Goal: Information Seeking & Learning: Find specific fact

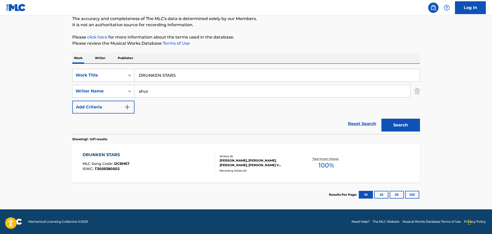
click at [153, 74] on input "DRUNKEN STARS" at bounding box center [276, 75] width 285 height 12
paste input "EL GOLPE AVISA"
click at [392, 123] on button "Search" at bounding box center [400, 125] width 39 height 13
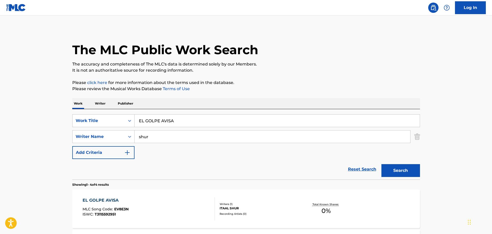
click at [166, 119] on input "EL GOLPE AVISA" at bounding box center [276, 121] width 285 height 12
paste input "ND TRANSMISSION"
click at [403, 168] on button "Search" at bounding box center [400, 170] width 39 height 13
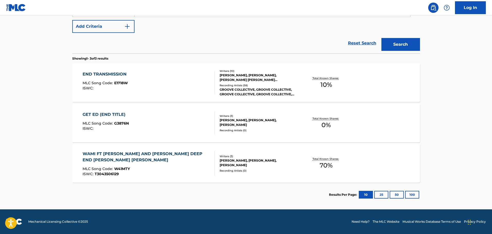
scroll to position [23, 0]
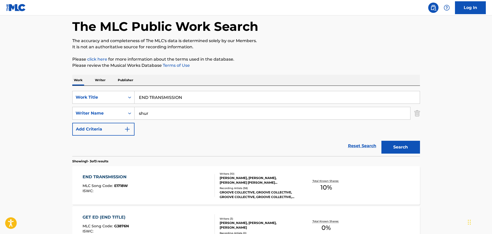
click at [161, 97] on input "END TRANSMISSION" at bounding box center [276, 97] width 285 height 12
click at [161, 96] on input "END TRANSMISSION" at bounding box center [276, 97] width 285 height 12
drag, startPoint x: 161, startPoint y: 94, endPoint x: 158, endPoint y: 99, distance: 5.5
click at [158, 99] on input "END TRANSMISSION" at bounding box center [276, 97] width 285 height 12
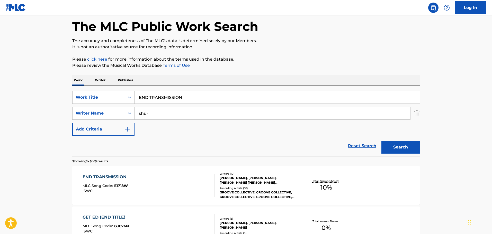
click at [158, 99] on input "END TRANSMISSION" at bounding box center [276, 97] width 285 height 12
paste input "ROTIC MANIFESTO"
click at [392, 148] on button "Search" at bounding box center [400, 147] width 39 height 13
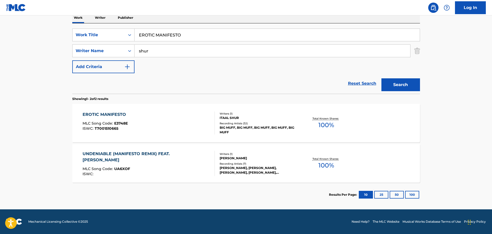
scroll to position [0, 0]
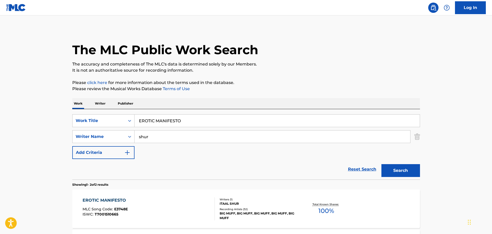
click at [166, 120] on input "EROTIC MANIFESTO" at bounding box center [276, 121] width 285 height 12
paste input "VERYBODY (WE THE PEOPLE)"
type input "EVERYBODY (WE THE PEOPLE)"
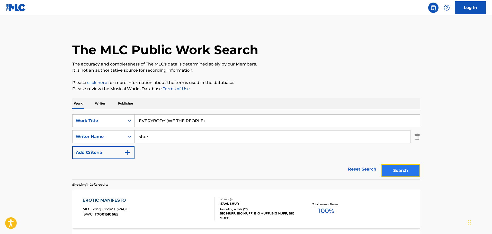
click at [395, 172] on button "Search" at bounding box center [400, 170] width 39 height 13
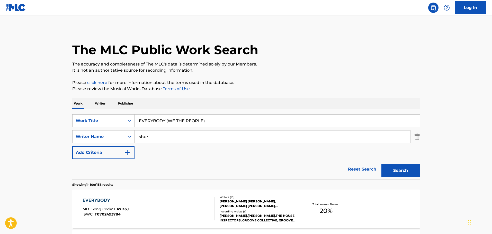
click at [155, 121] on input "EVERYBODY (WE THE PEOPLE)" at bounding box center [276, 121] width 285 height 12
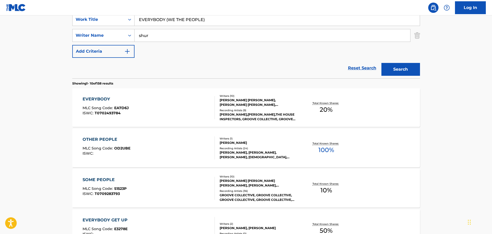
scroll to position [103, 0]
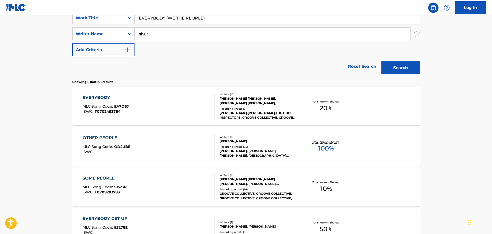
click at [98, 96] on div "EVERYBODY" at bounding box center [105, 98] width 46 height 6
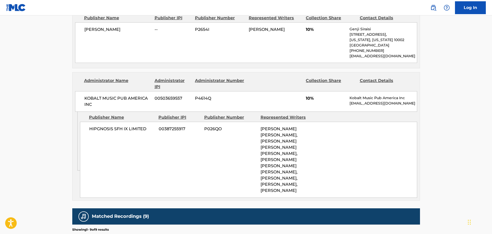
scroll to position [257, 0]
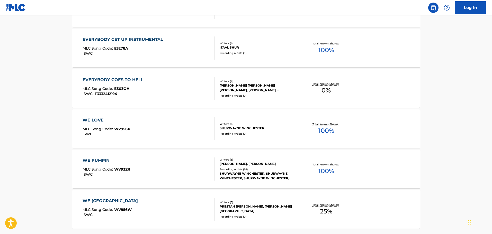
scroll to position [411, 0]
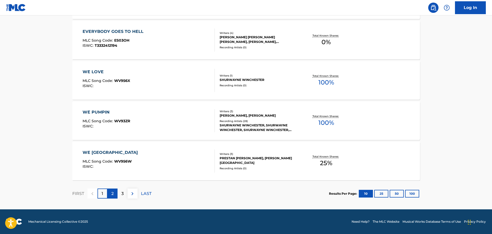
click at [111, 193] on p "2" at bounding box center [112, 194] width 2 height 6
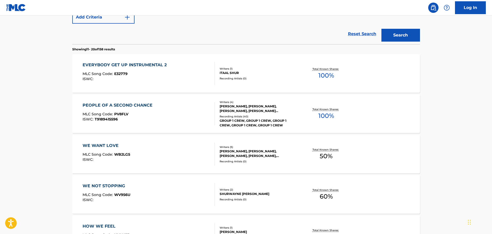
scroll to position [128, 0]
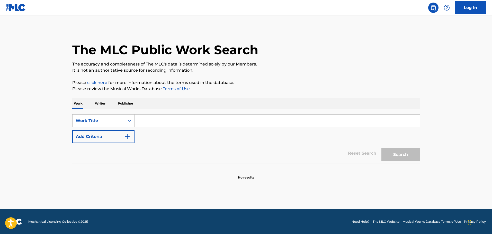
paste input "EVERYBODY (WE THE PEOPLE)"
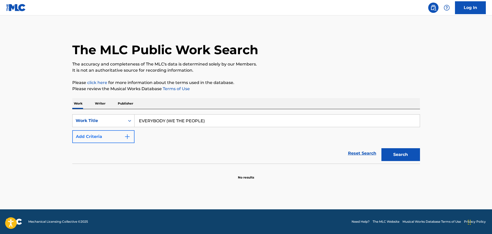
type input "EVERYBODY (WE THE PEOPLE)"
click at [127, 137] on img "Search Form" at bounding box center [127, 137] width 6 height 6
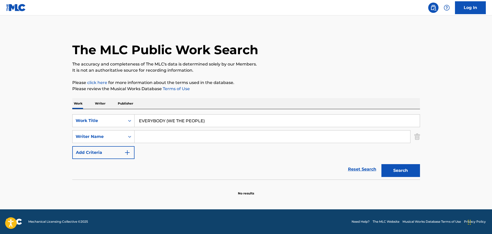
click at [162, 134] on input "Search Form" at bounding box center [271, 137] width 275 height 12
type input "shur"
click at [381, 164] on button "Search" at bounding box center [400, 170] width 39 height 13
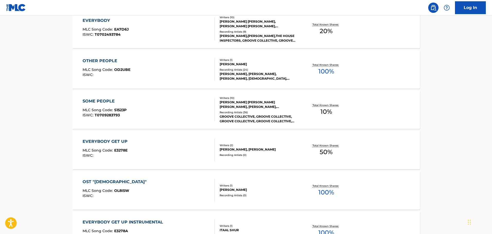
scroll to position [26, 0]
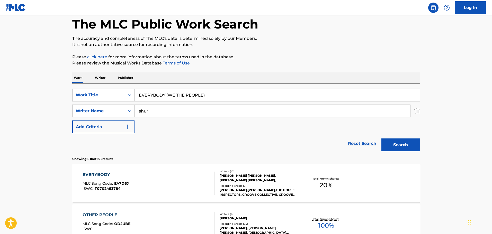
click at [148, 94] on input "EVERYBODY (WE THE PEOPLE)" at bounding box center [276, 95] width 285 height 12
paste input "THING IS CHANGING"
click at [401, 143] on button "Search" at bounding box center [400, 144] width 39 height 13
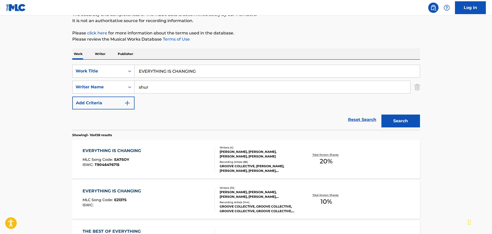
scroll to position [0, 0]
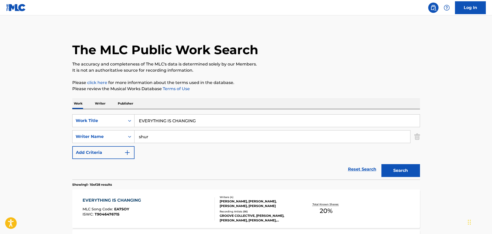
click at [157, 122] on input "EVERYTHING IS CHANGING" at bounding box center [276, 121] width 285 height 12
paste input "FEEL GOOD"
click at [402, 172] on button "Search" at bounding box center [400, 170] width 39 height 13
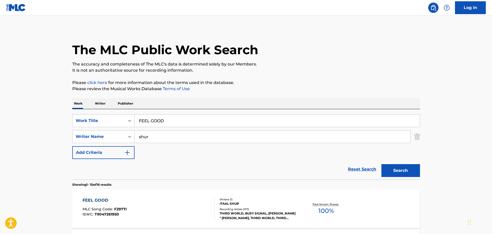
click at [154, 121] on input "FEEL GOOD" at bounding box center [276, 121] width 285 height 12
paste input "WHAT YOU KNOW"
click at [400, 169] on button "Search" at bounding box center [400, 170] width 39 height 13
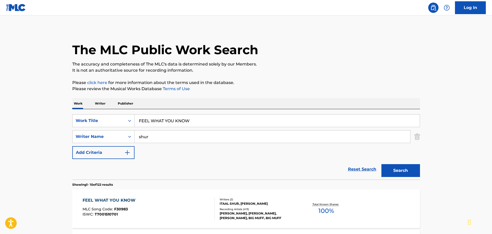
click at [155, 121] on input "FEEL WHAT YOU KNOW" at bounding box center [276, 121] width 285 height 12
paste input "VER"
click at [396, 168] on button "Search" at bounding box center [400, 170] width 39 height 13
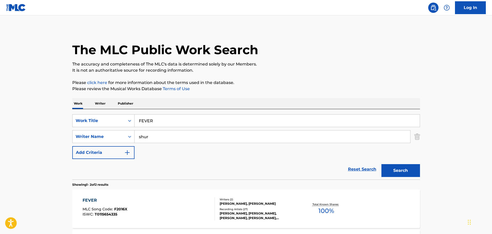
click at [145, 120] on input "FEVER" at bounding box center [276, 121] width 285 height 12
paste input "LY"
type input "FLY"
click at [403, 174] on button "Search" at bounding box center [400, 170] width 39 height 13
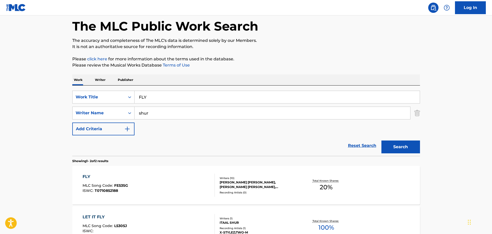
scroll to position [86, 0]
